Goal: Task Accomplishment & Management: Complete application form

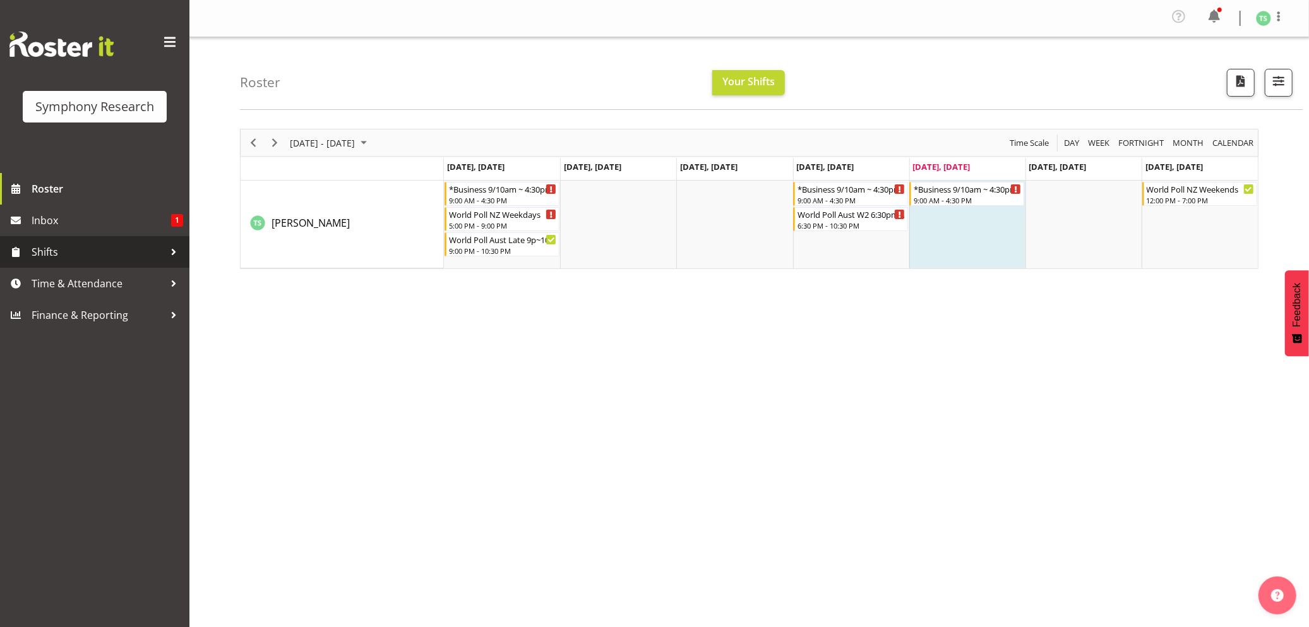
click at [53, 251] on span "Shifts" at bounding box center [98, 252] width 133 height 19
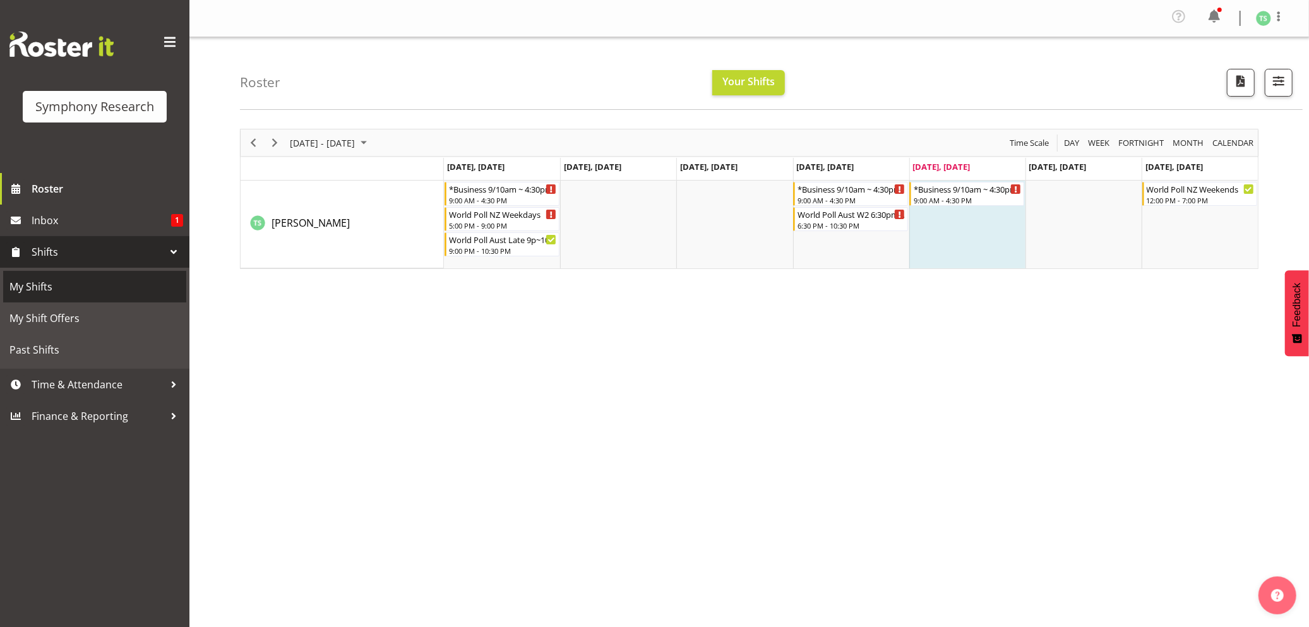
click at [44, 287] on span "My Shifts" at bounding box center [94, 286] width 171 height 19
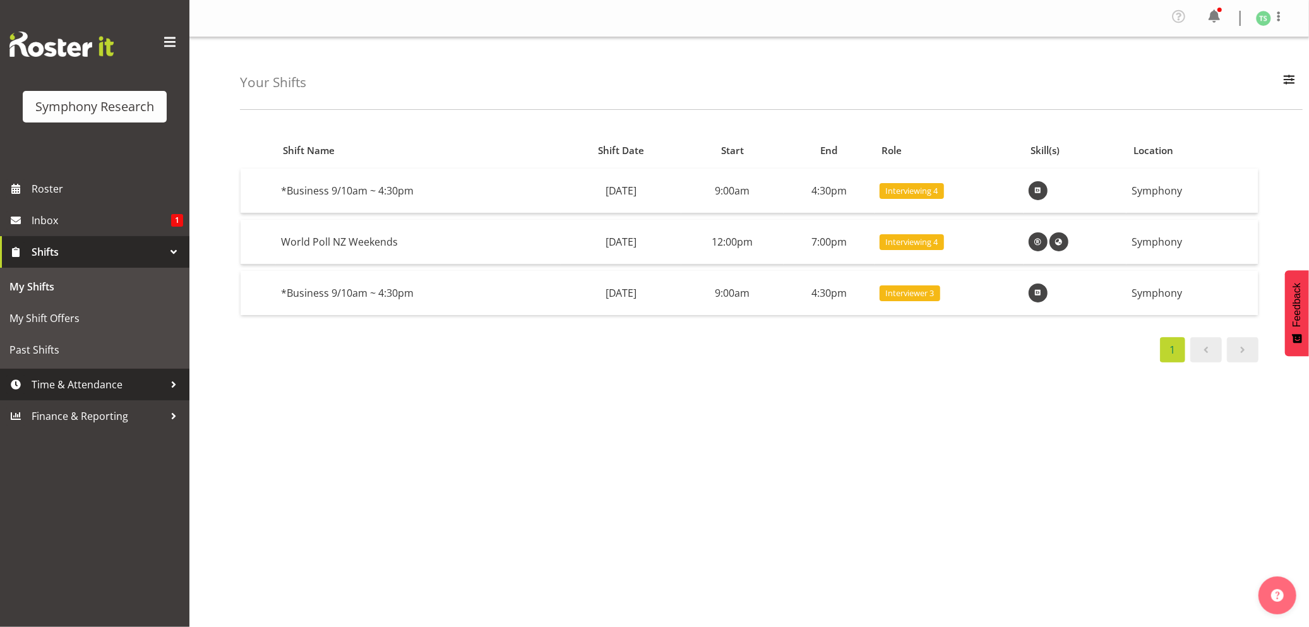
click at [61, 382] on span "Time & Attendance" at bounding box center [98, 384] width 133 height 19
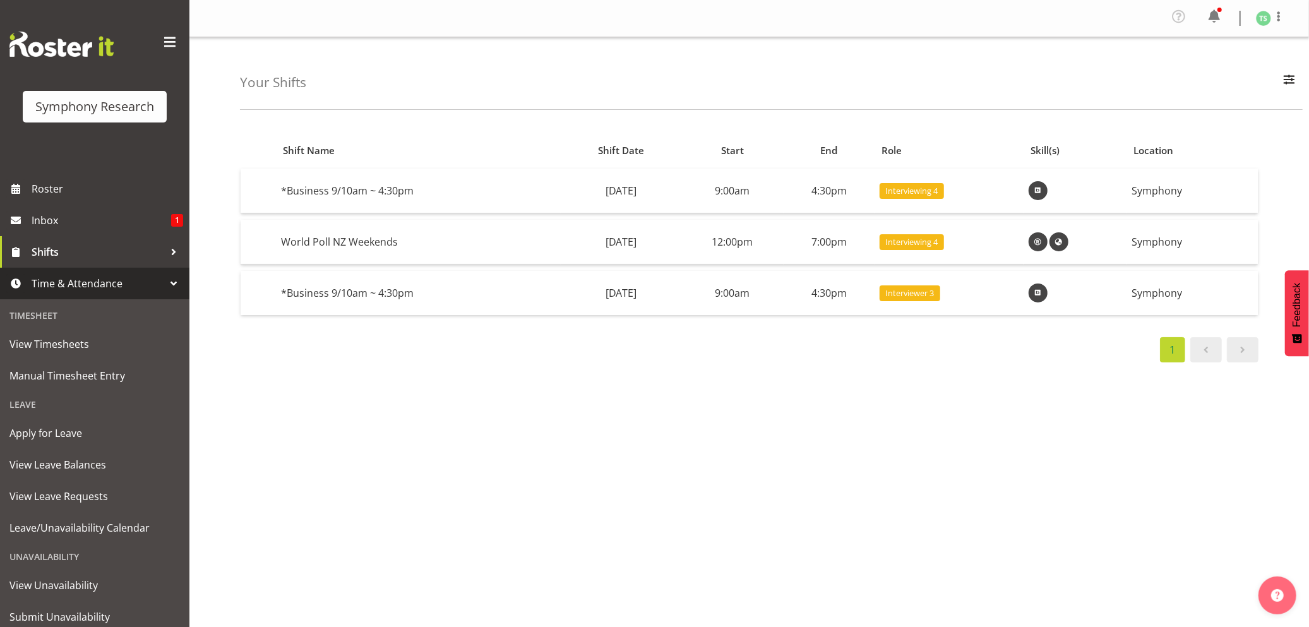
scroll to position [40, 0]
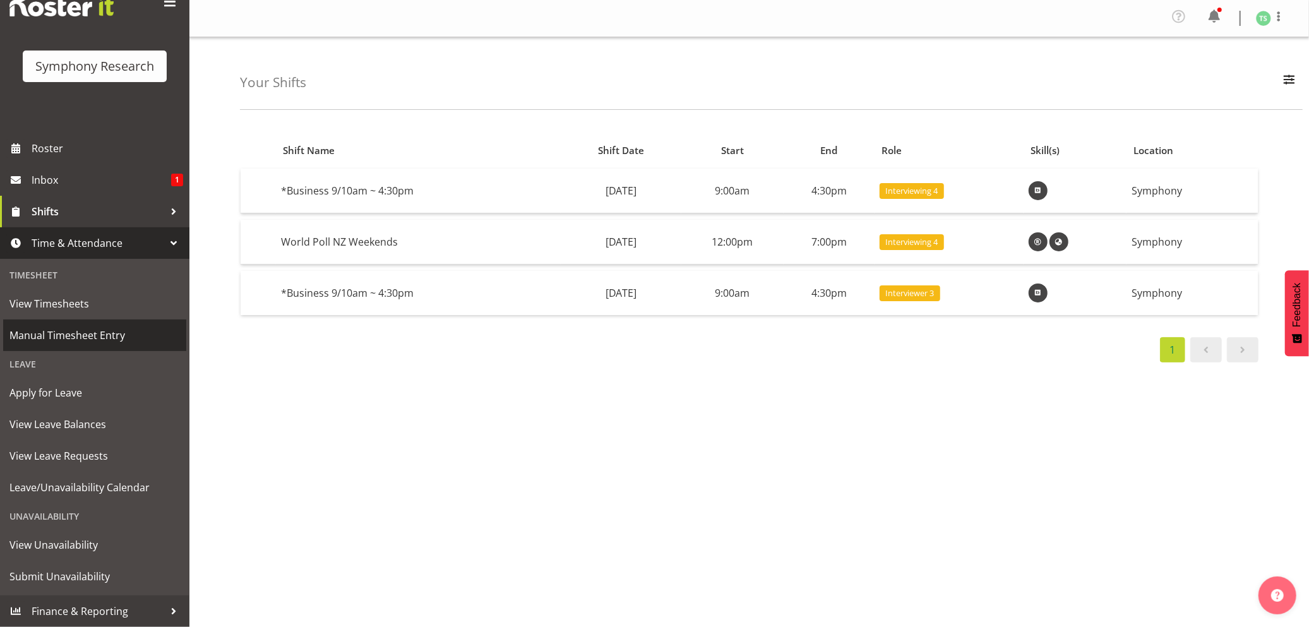
click at [58, 332] on span "Manual Timesheet Entry" at bounding box center [94, 335] width 171 height 19
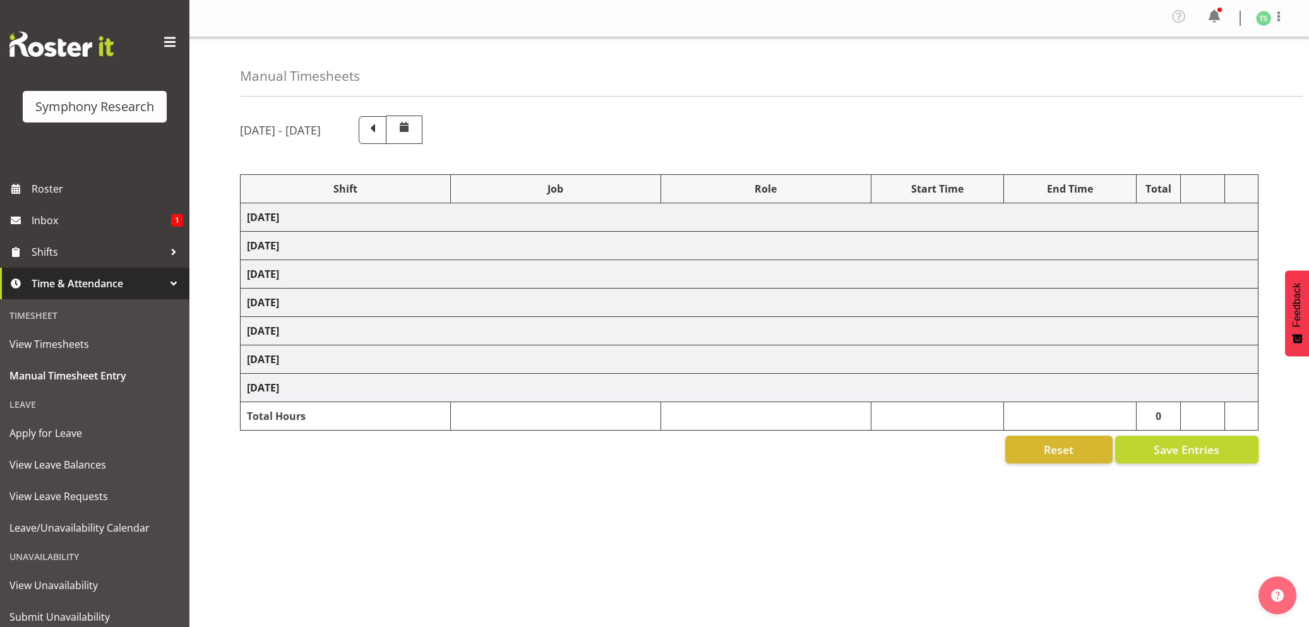
select select "56692"
select select "10499"
select select "47"
select select "48116"
select select "9426"
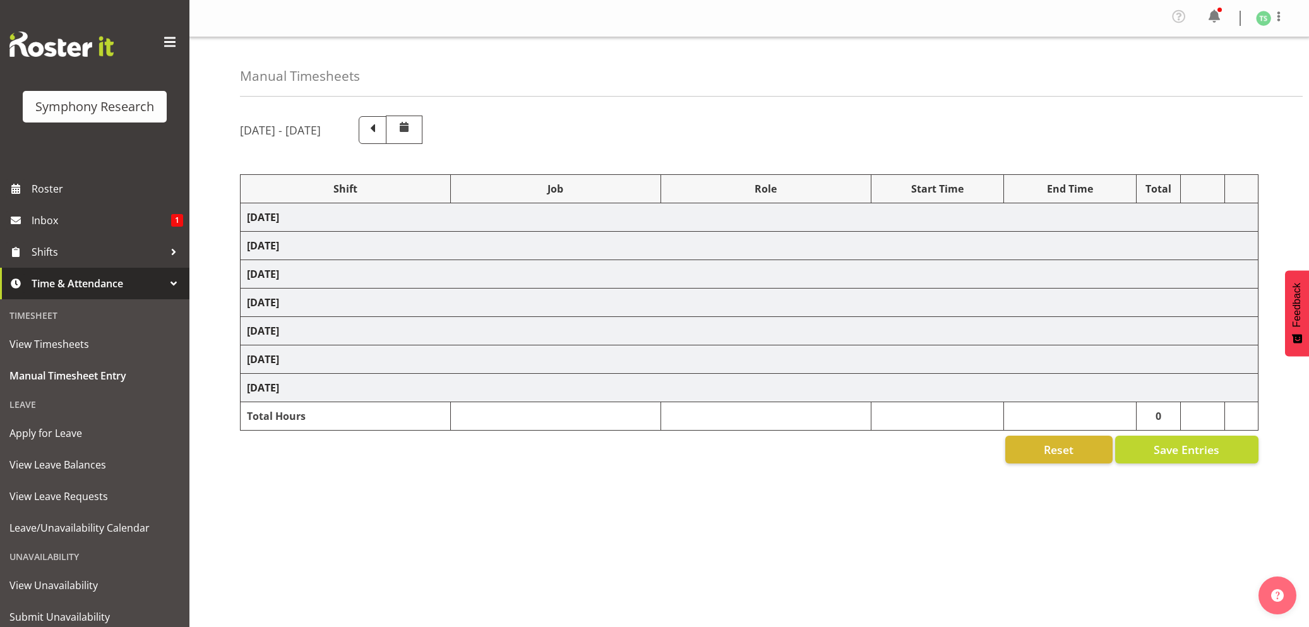
select select "47"
select select "56692"
select select "10499"
select select "47"
select select "56692"
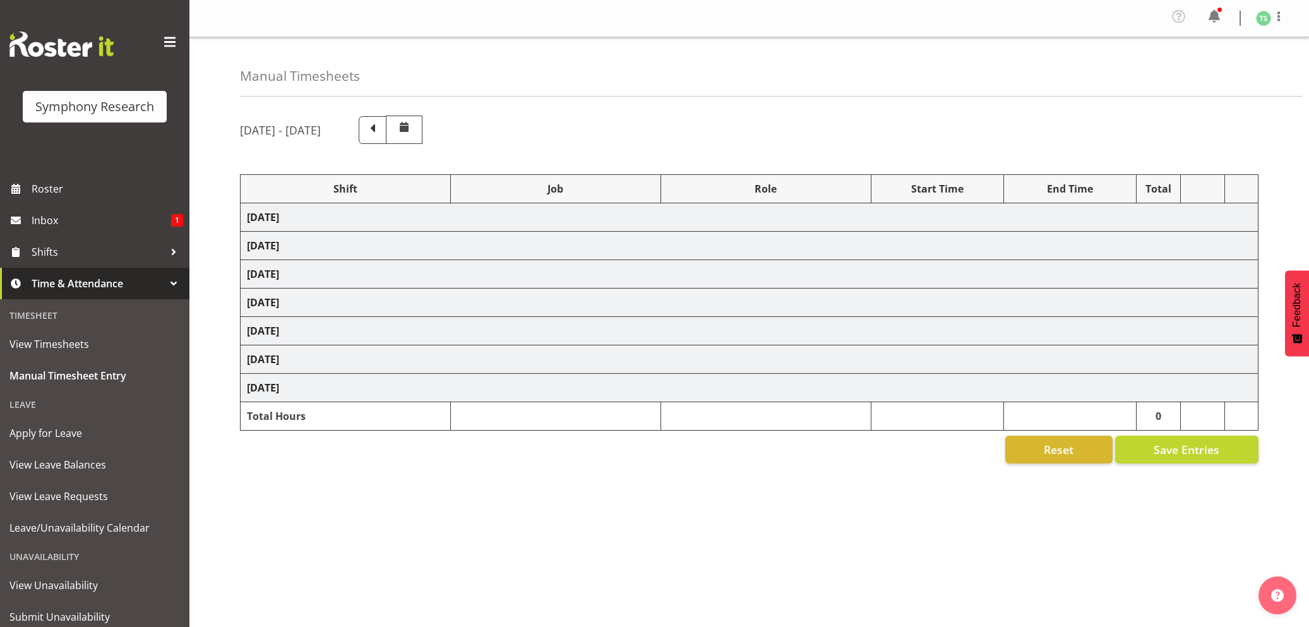
select select "10499"
select select "47"
select select "26078"
select select "10587"
select select "26078"
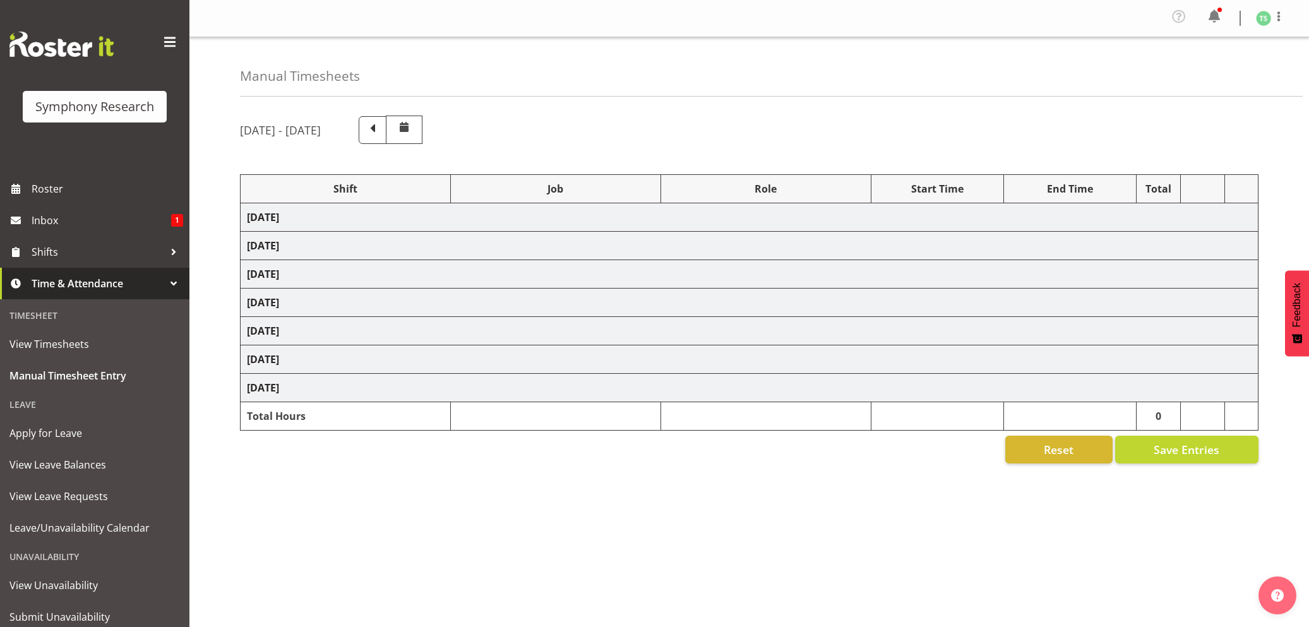
select select "10587"
select select "47"
select select "56692"
select select "10499"
select select "47"
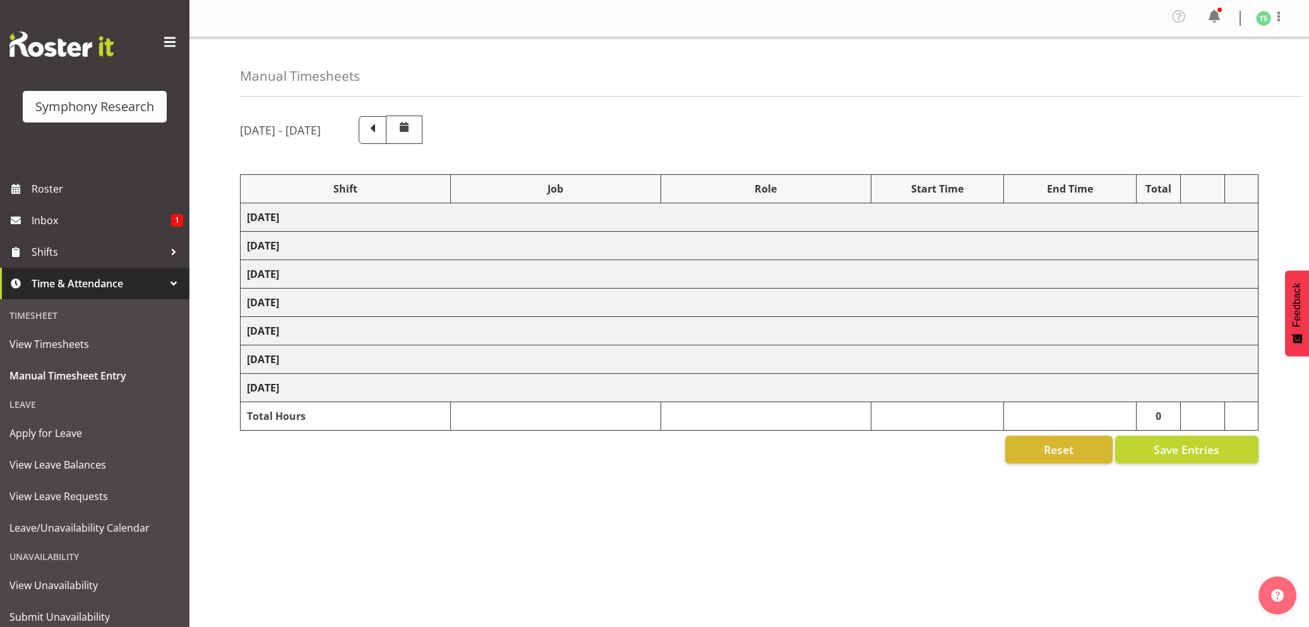
select select "26078"
select select "10587"
select select "47"
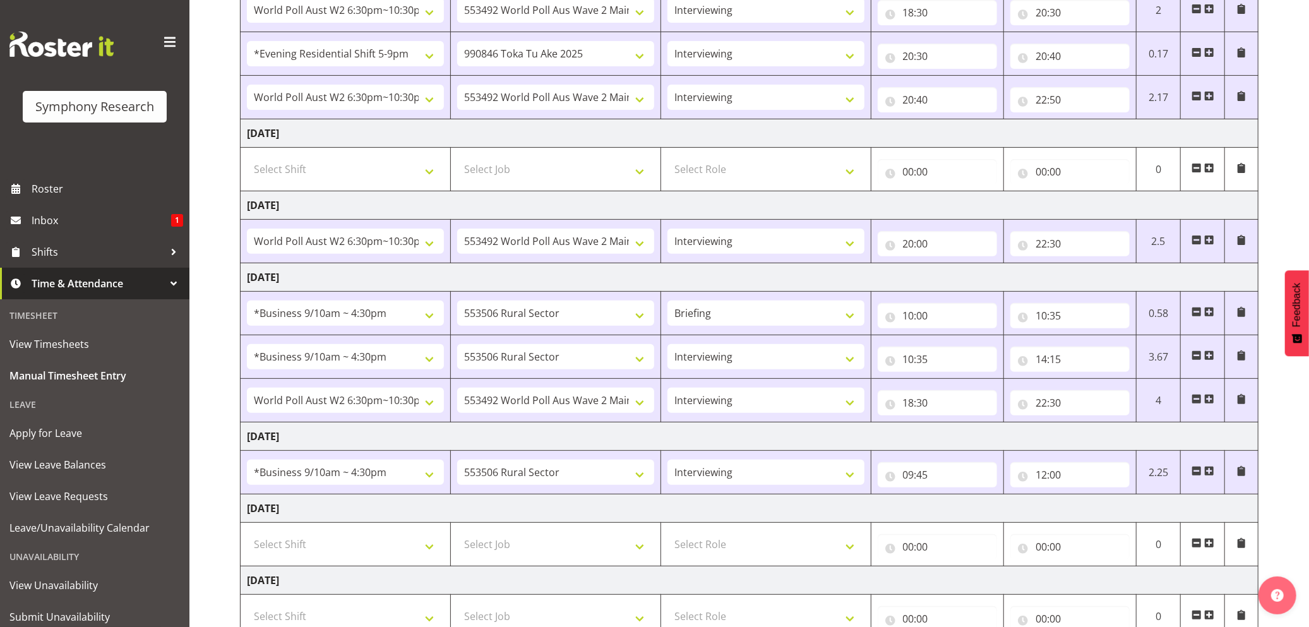
scroll to position [344, 0]
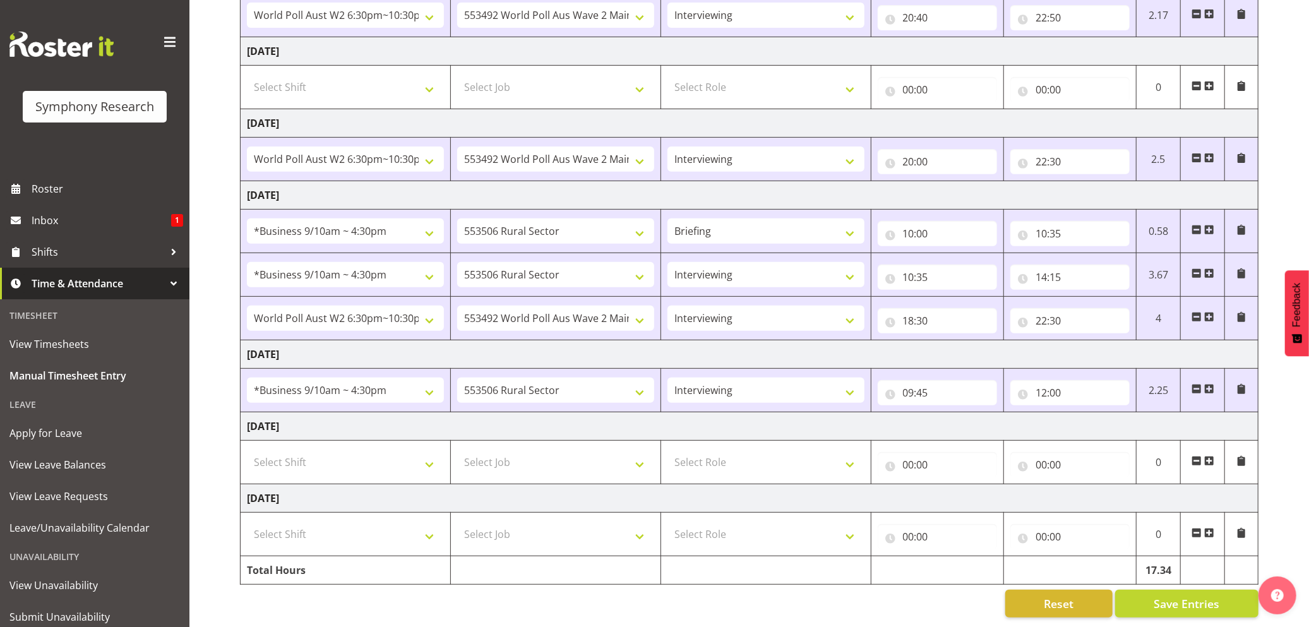
click at [1208, 384] on span at bounding box center [1209, 389] width 10 height 10
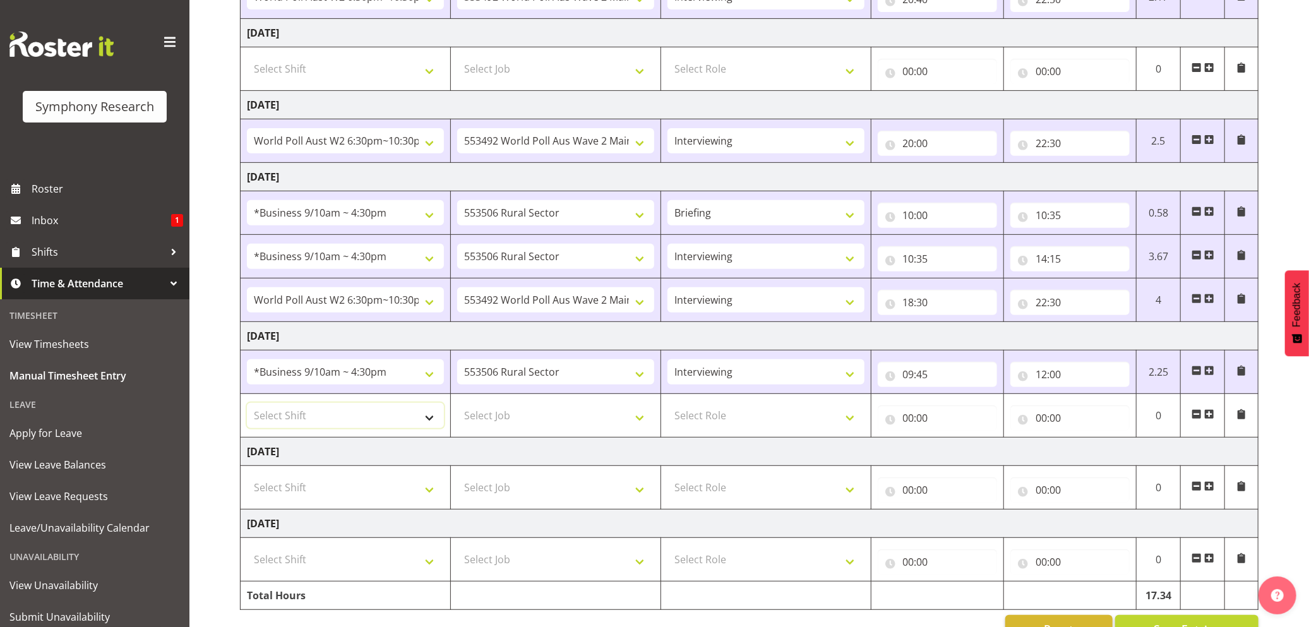
click at [430, 423] on select "Select Shift !!Weekend Residential (Roster IT Shift Label) *Business 9/10am ~ 4…" at bounding box center [345, 415] width 197 height 25
select select "26078"
click at [247, 408] on select "Select Shift !!Weekend Residential (Roster IT Shift Label) *Business 9/10am ~ 4…" at bounding box center [345, 415] width 197 height 25
click at [643, 426] on select "Select Job 550060 IF Admin 553492 World Poll Aus Wave 2 Main 2025 553493 World …" at bounding box center [555, 415] width 197 height 25
select select "10587"
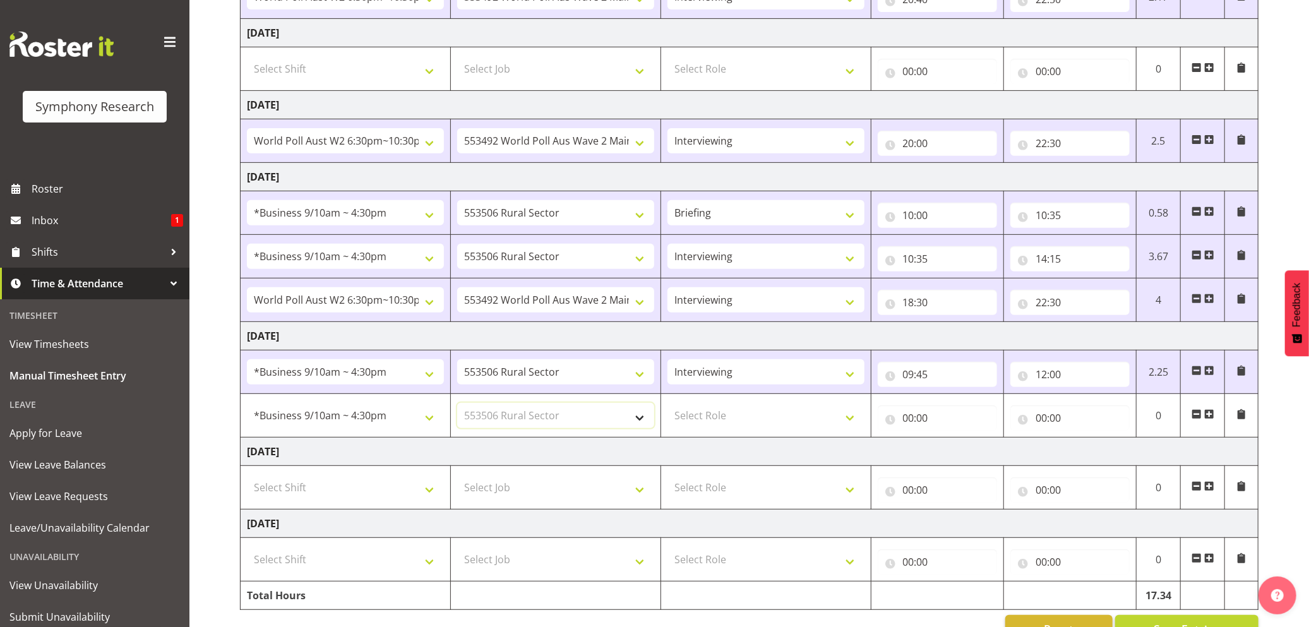
click at [457, 408] on select "Select Job 550060 IF Admin 553492 World Poll Aus Wave 2 Main 2025 553493 World …" at bounding box center [555, 415] width 197 height 25
click at [855, 424] on select "Select Role Briefing Interviewing" at bounding box center [766, 415] width 197 height 25
select select "47"
click at [668, 408] on select "Select Role Briefing Interviewing" at bounding box center [766, 415] width 197 height 25
click at [908, 419] on input "00:00" at bounding box center [937, 417] width 119 height 25
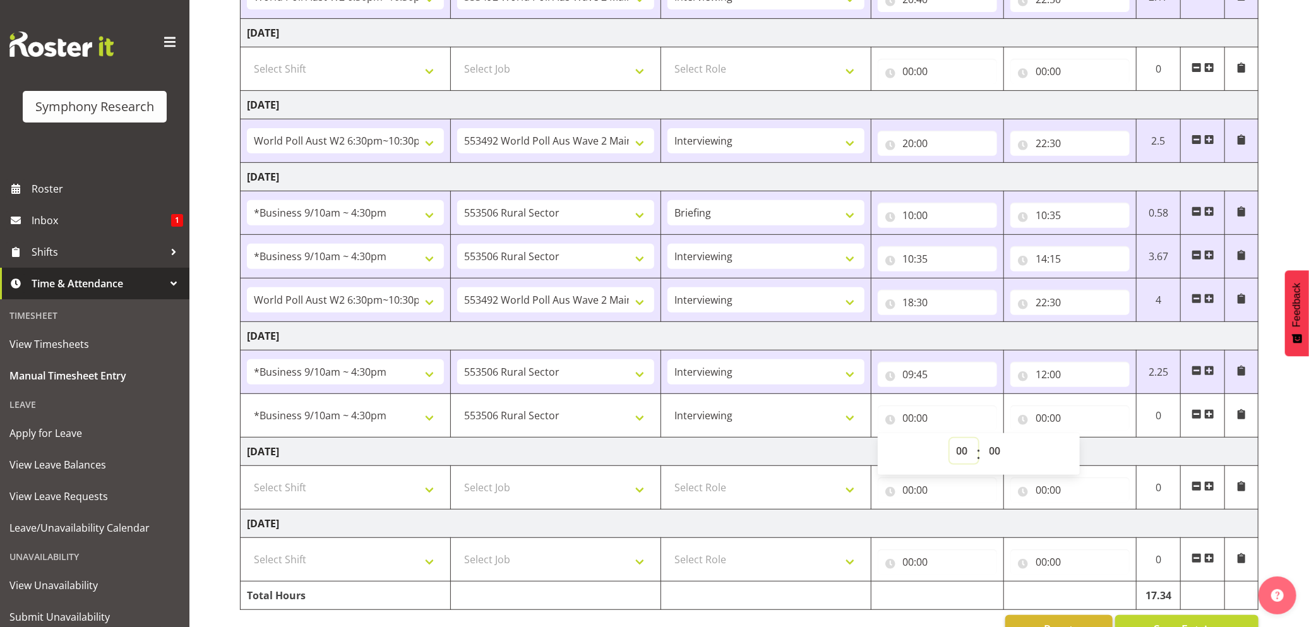
click at [961, 447] on select "00 01 02 03 04 05 06 07 08 09 10 11 12 13 14 15 16 17 18 19 20 21 22 23" at bounding box center [964, 450] width 28 height 25
select select "12"
click at [950, 443] on select "00 01 02 03 04 05 06 07 08 09 10 11 12 13 14 15 16 17 18 19 20 21 22 23" at bounding box center [964, 450] width 28 height 25
type input "12:00"
click at [923, 423] on input "12:00" at bounding box center [937, 417] width 119 height 25
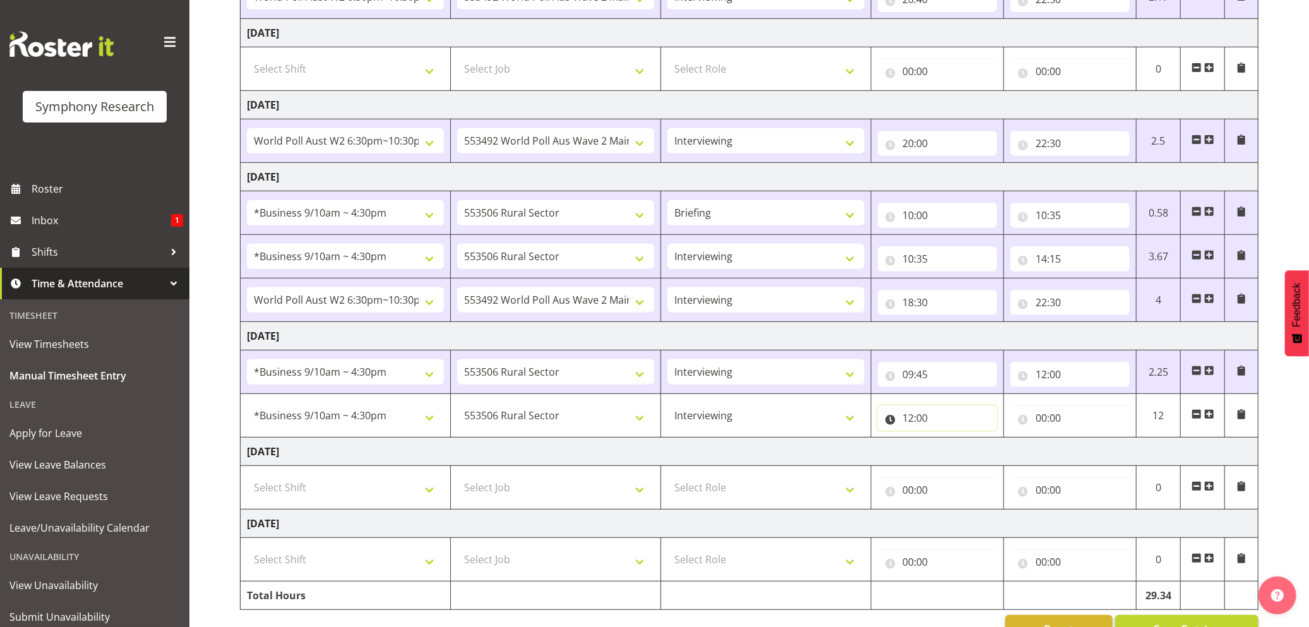
click at [923, 423] on input "12:00" at bounding box center [937, 417] width 119 height 25
click at [984, 457] on select "00 01 02 03 04 05 06 07 08 09 10 11 12 13 14 15 16 17 18 19 20 21 22 23 24 25 2…" at bounding box center [997, 450] width 28 height 25
select select "30"
click at [983, 443] on select "00 01 02 03 04 05 06 07 08 09 10 11 12 13 14 15 16 17 18 19 20 21 22 23 24 25 2…" at bounding box center [997, 450] width 28 height 25
type input "12:30"
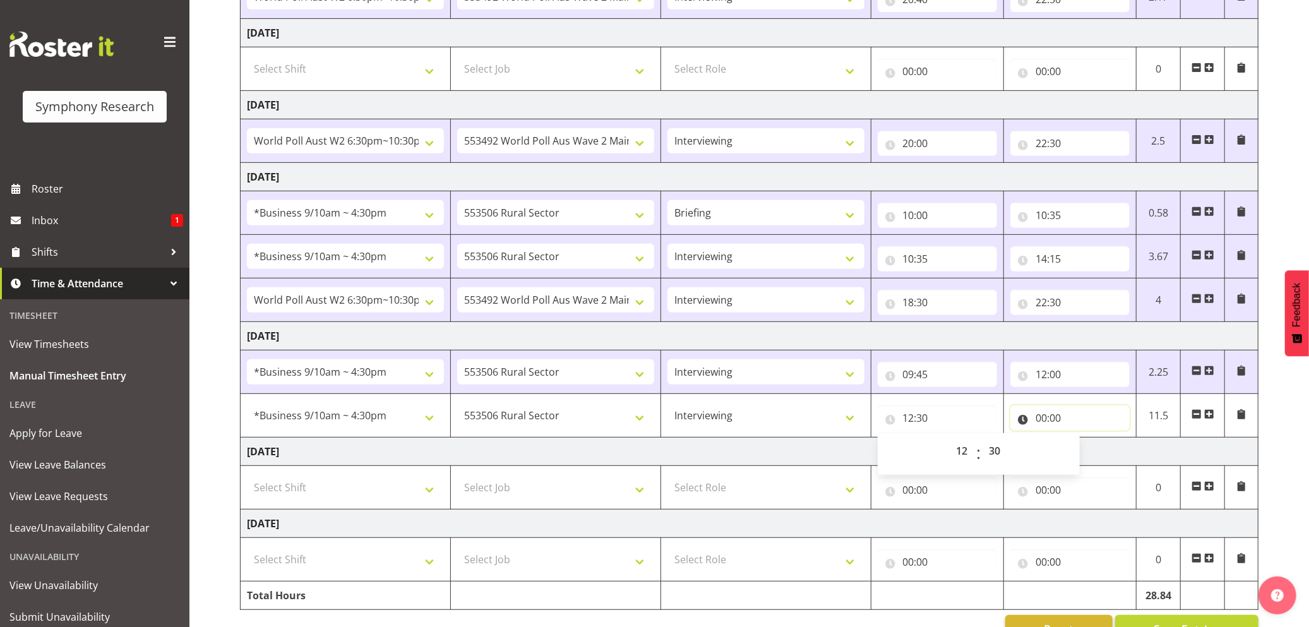
click at [1041, 422] on input "00:00" at bounding box center [1069, 417] width 119 height 25
click at [1100, 452] on select "00 01 02 03 04 05 06 07 08 09 10 11 12 13 14 15 16 17 18 19 20 21 22 23" at bounding box center [1096, 450] width 28 height 25
select select "16"
click at [1082, 443] on select "00 01 02 03 04 05 06 07 08 09 10 11 12 13 14 15 16 17 18 19 20 21 22 23" at bounding box center [1096, 450] width 28 height 25
type input "16:00"
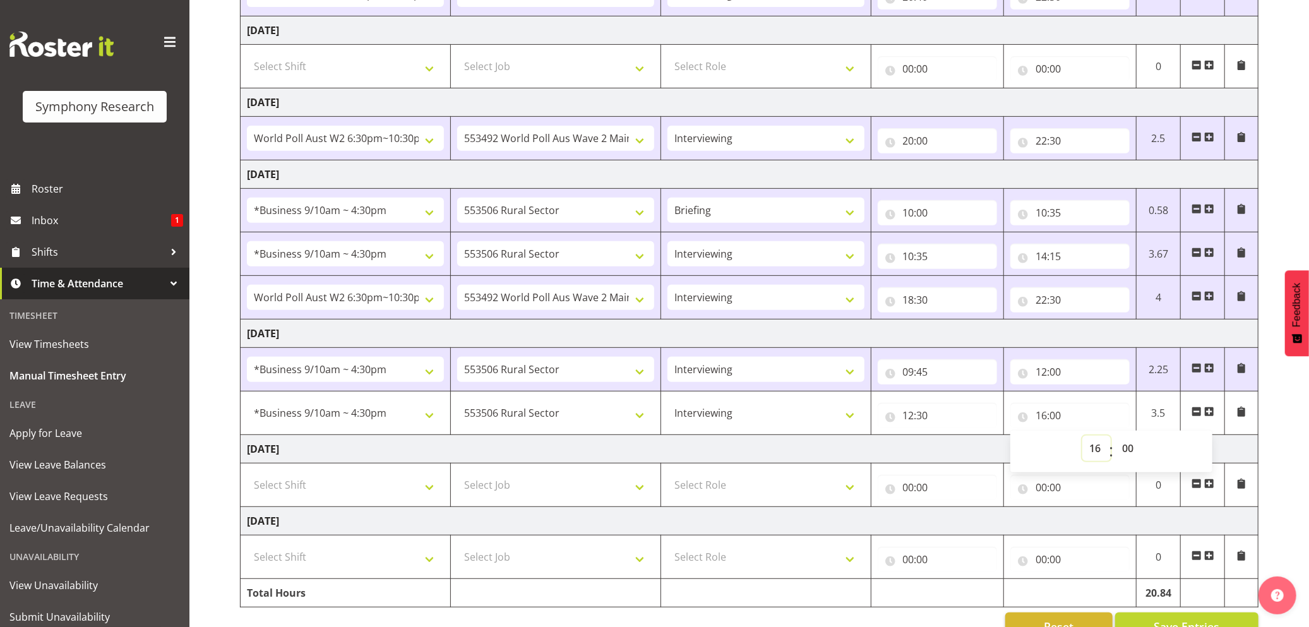
scroll to position [387, 0]
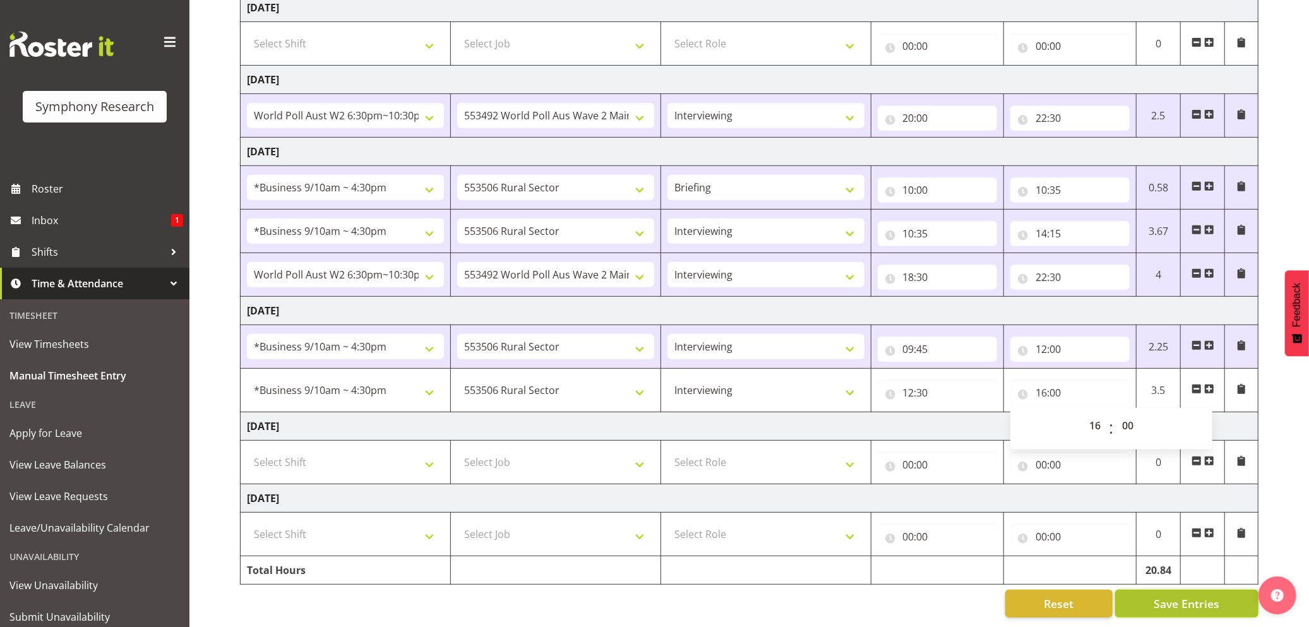
click at [1175, 596] on span "Save Entries" at bounding box center [1187, 604] width 66 height 16
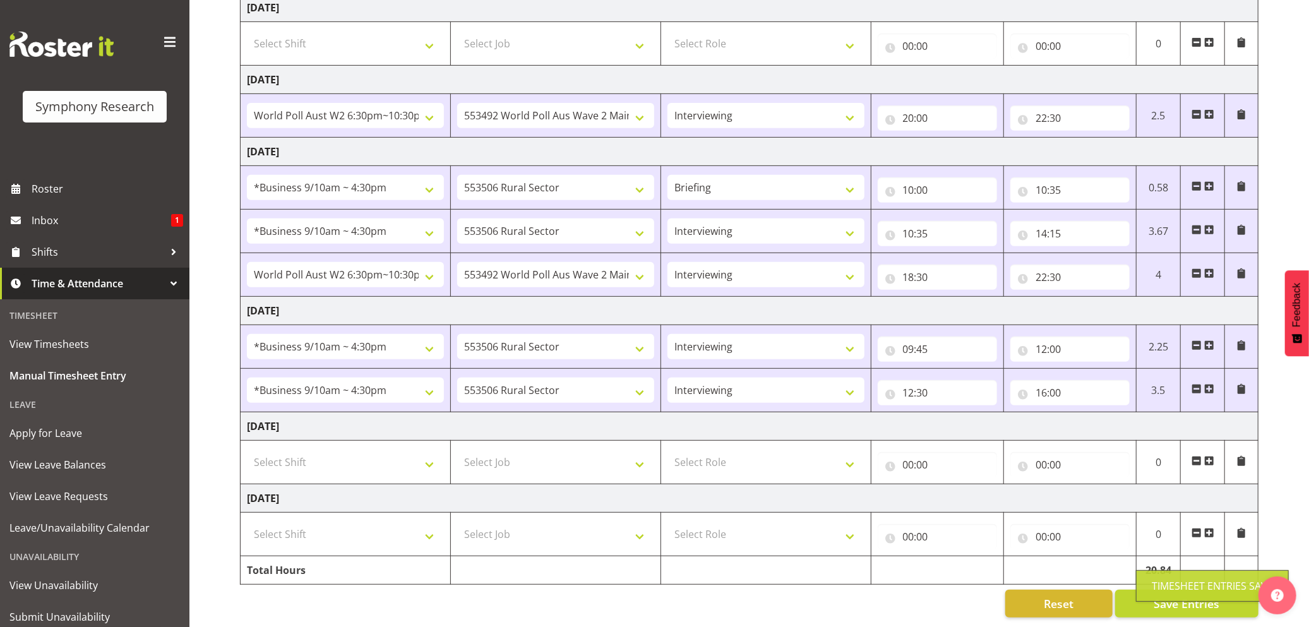
click at [1152, 584] on div "Timesheet Entries Save" at bounding box center [1212, 585] width 121 height 15
click at [1160, 596] on span "Save Entries" at bounding box center [1187, 604] width 66 height 16
click at [1157, 580] on div "Timesheet Entries Save" at bounding box center [1212, 585] width 121 height 15
